Goal: Complete application form

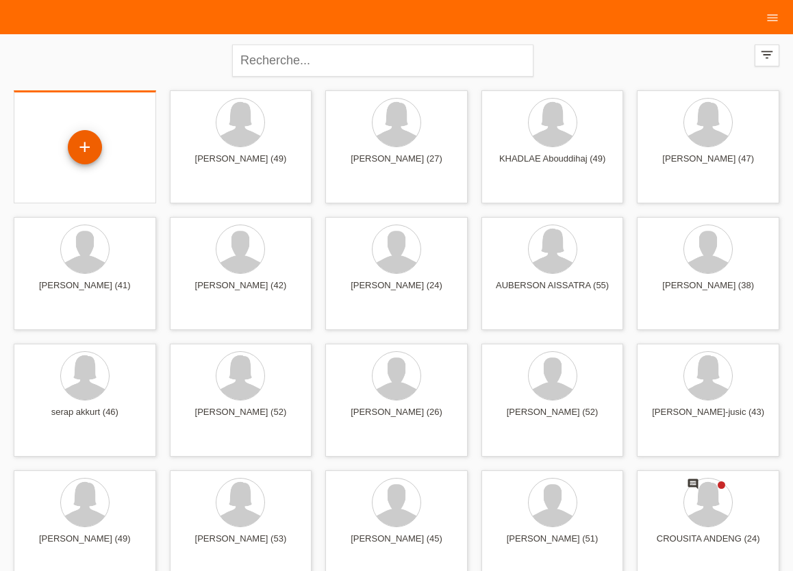
click at [80, 147] on div "+" at bounding box center [85, 147] width 34 height 34
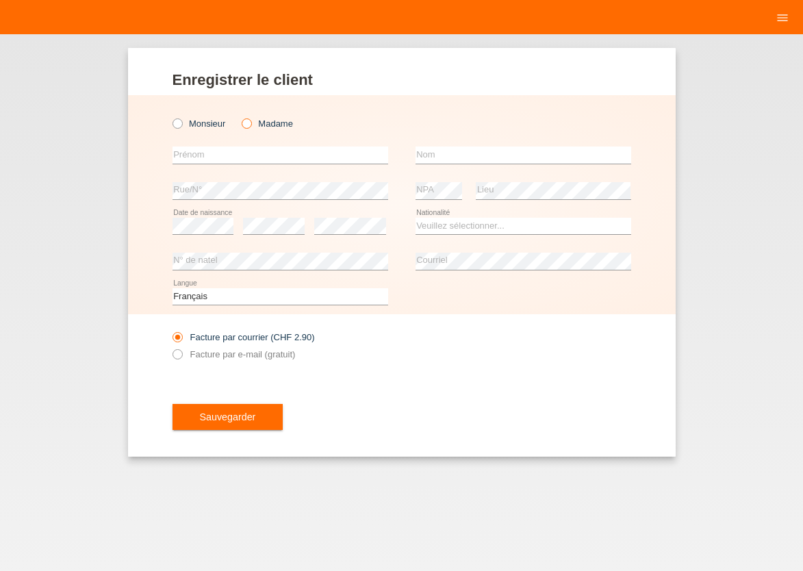
click at [240, 116] on icon at bounding box center [240, 116] width 0 height 0
click at [246, 124] on input "Madame" at bounding box center [246, 122] width 9 height 9
radio input "true"
click at [236, 153] on input "text" at bounding box center [280, 154] width 216 height 17
type input "[PERSON_NAME]"
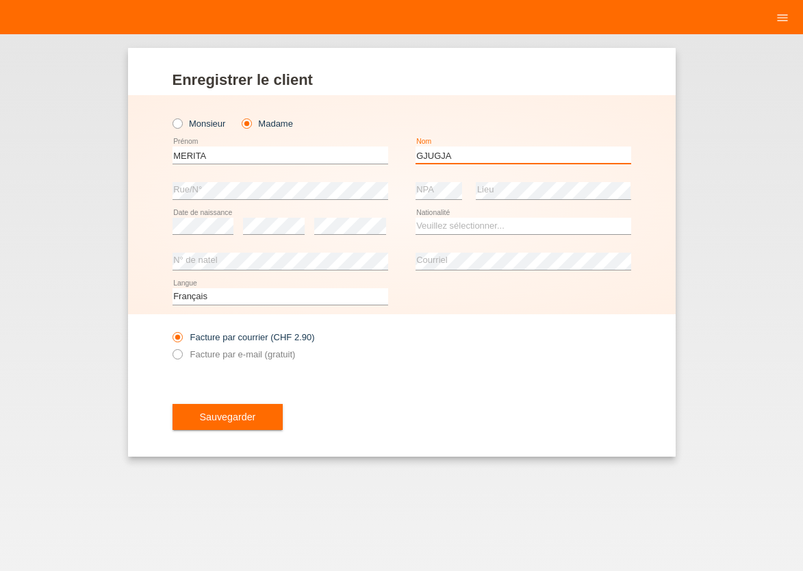
type input "GJUGJA"
click at [416, 218] on select "Veuillez sélectionner... Suisse Allemagne Autriche Liechtenstein ------------ A…" at bounding box center [524, 226] width 216 height 16
select select "CH"
click at [0, 0] on option "Suisse" at bounding box center [0, 0] width 0 height 0
click at [170, 347] on icon at bounding box center [170, 347] width 0 height 0
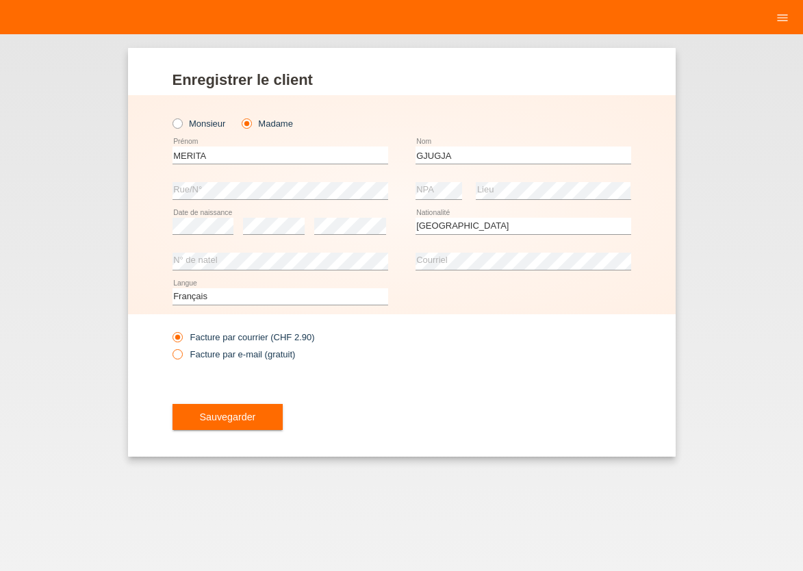
click at [170, 347] on icon at bounding box center [170, 347] width 0 height 0
click at [179, 355] on input "Facture par e-mail (gratuit)" at bounding box center [176, 357] width 9 height 17
radio input "true"
click at [198, 411] on button "Sauvegarder" at bounding box center [227, 417] width 111 height 26
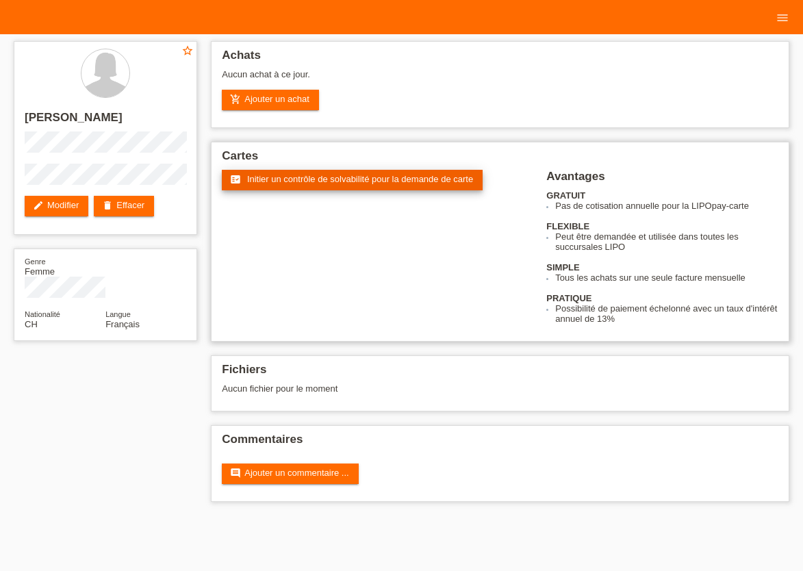
click at [322, 182] on span "Initier un contrôle de solvabilité pour la demande de carte" at bounding box center [360, 179] width 226 height 10
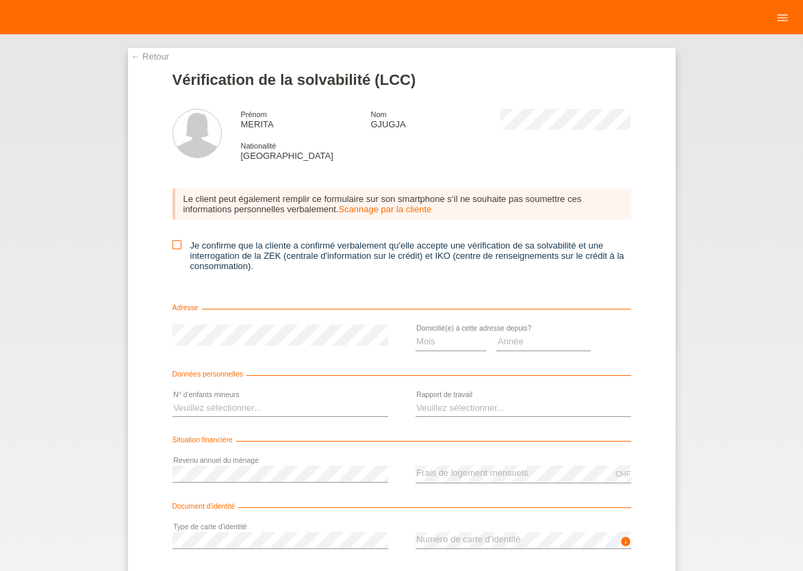
click at [175, 249] on icon at bounding box center [176, 244] width 9 height 9
click at [175, 249] on input "Je confirme que la cliente a confirmé verbalement qu'elle accepte une vérificat…" at bounding box center [176, 244] width 9 height 9
checkbox input "true"
click at [416, 333] on select "Mois 01 02 03 04 05 06 07 08 09 10" at bounding box center [451, 341] width 71 height 16
select select "03"
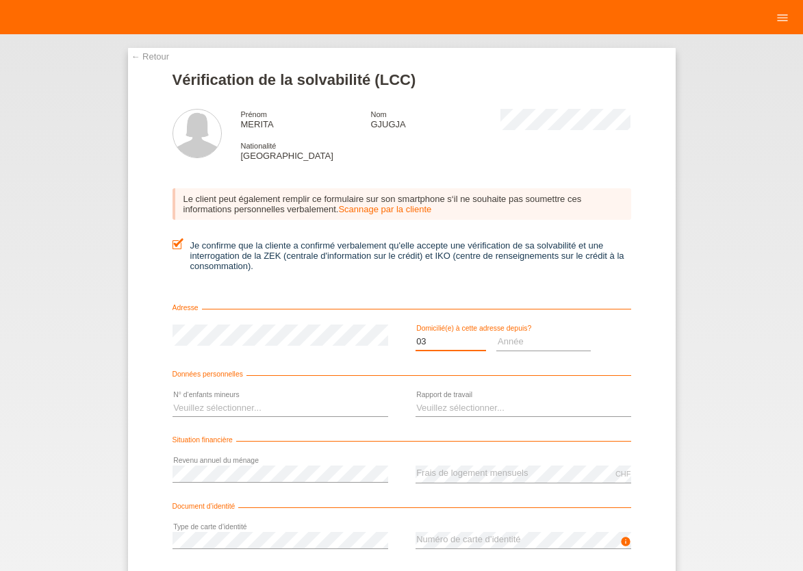
click at [0, 0] on option "03" at bounding box center [0, 0] width 0 height 0
click at [496, 333] on select "Année 2025 2024 2023 2022 2021 2020 2019 2018 2017 2016 2015 2014 2013 2012 201…" at bounding box center [543, 341] width 94 height 16
select select "2005"
click at [0, 0] on option "2005" at bounding box center [0, 0] width 0 height 0
click at [172, 400] on select "Veuillez sélectionner... 0 1 2 3 4 5 6 7 8 9" at bounding box center [280, 408] width 216 height 16
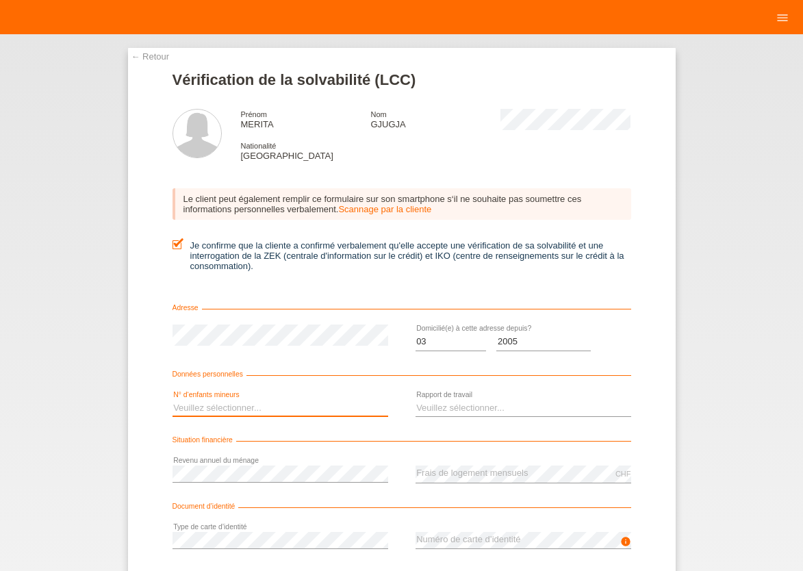
select select "1"
click at [0, 0] on option "1" at bounding box center [0, 0] width 0 height 0
click at [416, 400] on select "Veuillez sélectionner... A durée indéterminée A durée déterminée Apprenti/étudi…" at bounding box center [524, 408] width 216 height 16
select select "UNLIMITED"
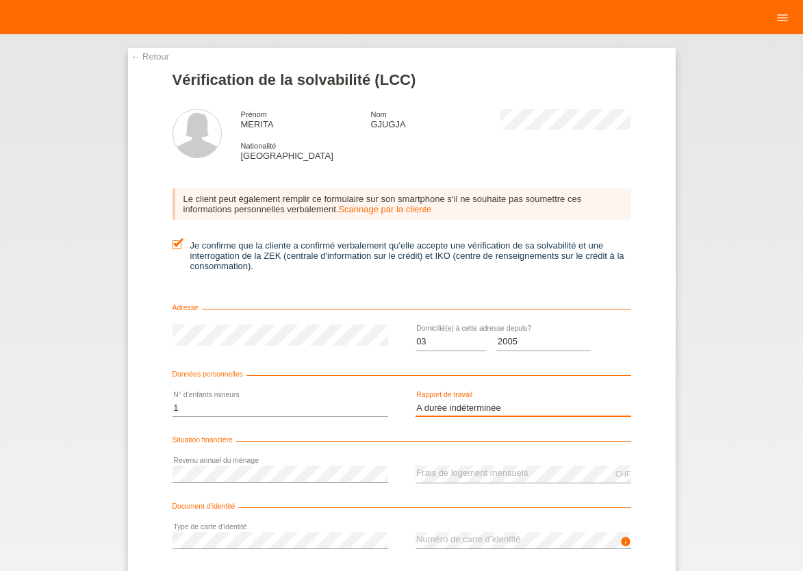
click at [0, 0] on option "A durée indéterminée" at bounding box center [0, 0] width 0 height 0
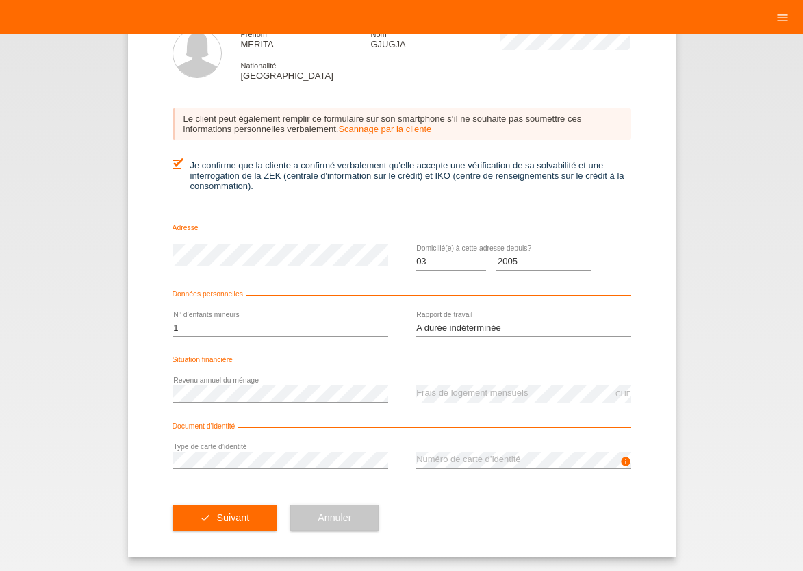
click at [442, 445] on div "info error Numéro de carte d’identité" at bounding box center [524, 461] width 216 height 36
click at [229, 522] on span "Suivant" at bounding box center [232, 517] width 33 height 11
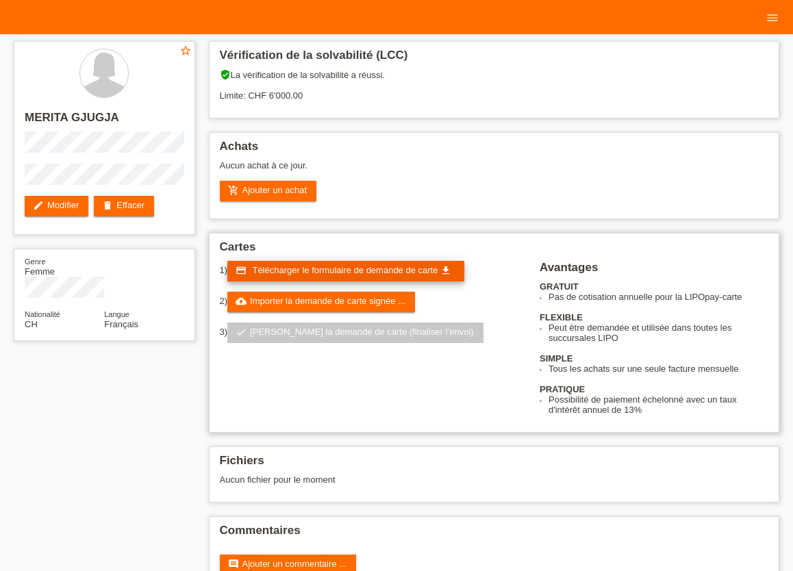
click at [366, 269] on span "Télécharger le formulaire de demande de carte" at bounding box center [345, 270] width 186 height 10
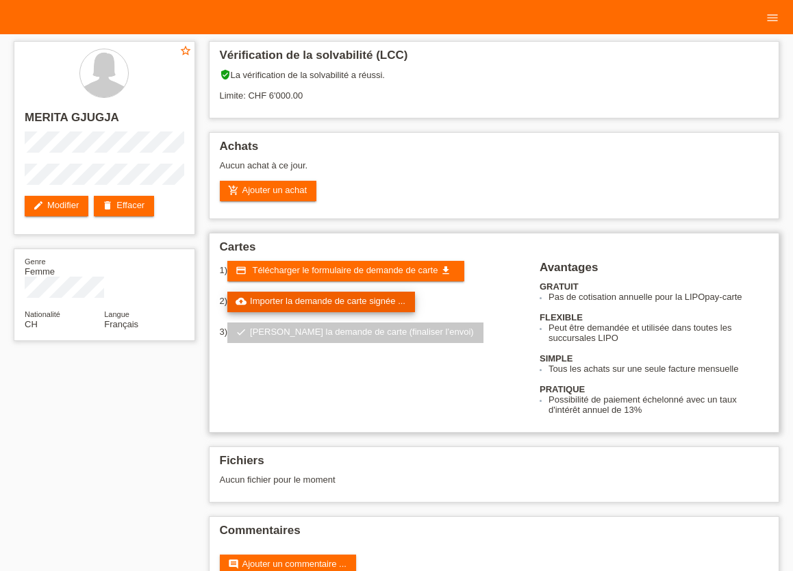
click at [357, 305] on link "cloud_upload Importer la demande de carte signée ..." at bounding box center [321, 302] width 188 height 21
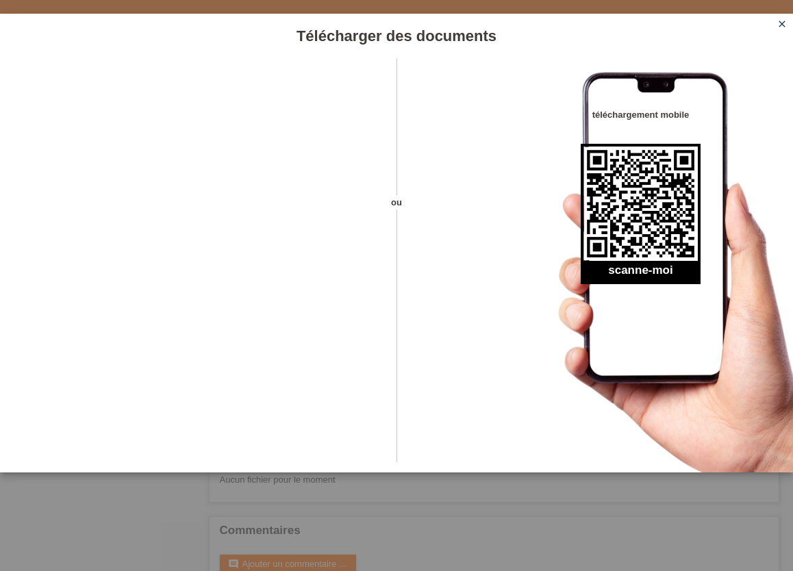
click at [782, 24] on icon "close" at bounding box center [781, 23] width 11 height 11
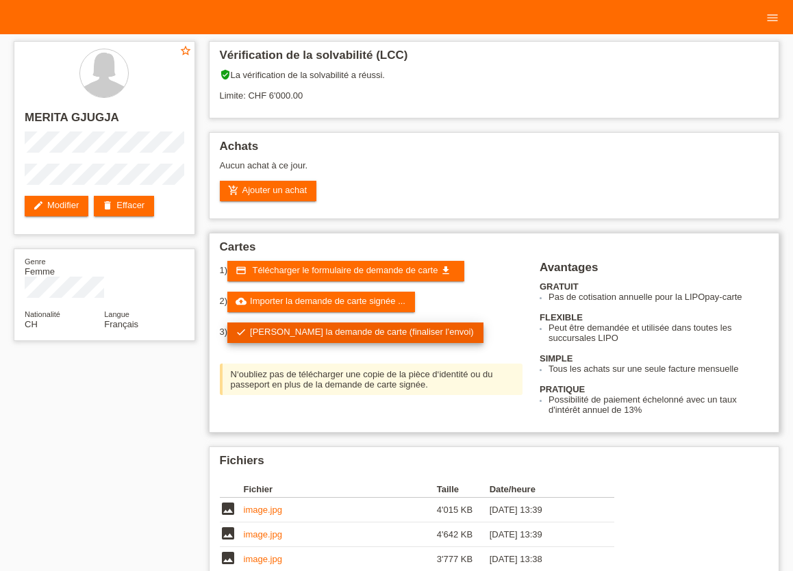
click at [310, 341] on link "check Soumettre la demande de carte (finaliser l’envoi)" at bounding box center [355, 332] width 256 height 21
